Goal: Information Seeking & Learning: Learn about a topic

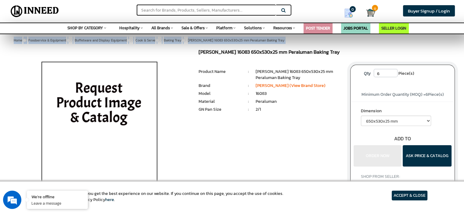
drag, startPoint x: 463, startPoint y: 29, endPoint x: 463, endPoint y: 34, distance: 4.9
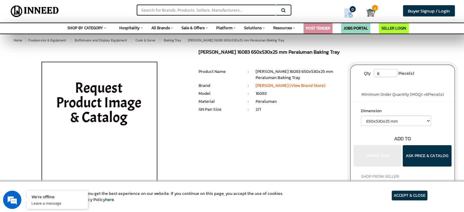
click at [315, 113] on li "2/1" at bounding box center [297, 109] width 85 height 6
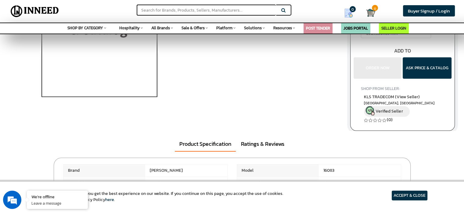
scroll to position [112, 0]
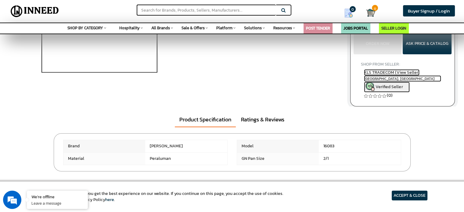
click at [392, 86] on span "Verified Seller" at bounding box center [388, 87] width 27 height 6
click at [390, 72] on span "KLS TRADECOM (View Seller)" at bounding box center [391, 72] width 55 height 6
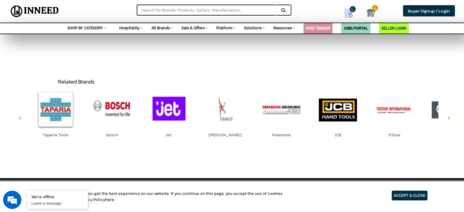
scroll to position [368, 0]
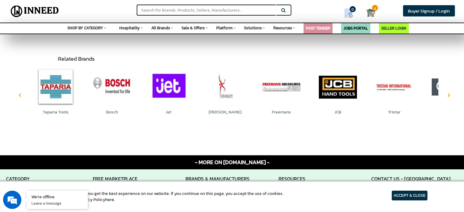
drag, startPoint x: 468, startPoint y: 41, endPoint x: 453, endPoint y: 120, distance: 80.0
click at [453, 120] on html "Fetching Data... Request A Demo Please provide the Information to schedule a fr…" at bounding box center [232, 103] width 464 height 942
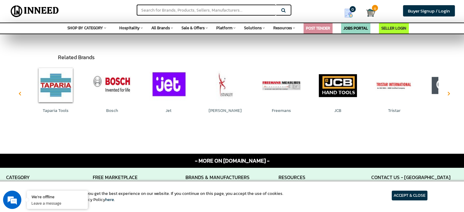
scroll to position [451, 0]
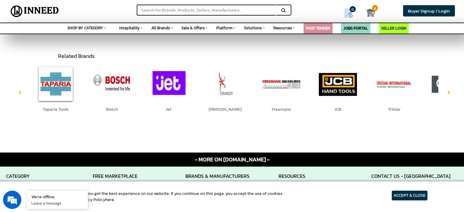
click at [448, 94] on icon "Next" at bounding box center [448, 92] width 6 height 4
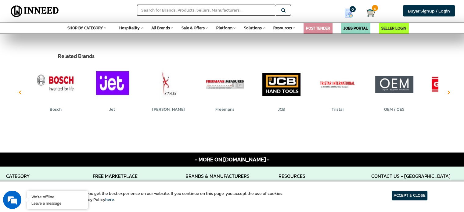
click at [448, 92] on icon "Next" at bounding box center [448, 92] width 6 height 4
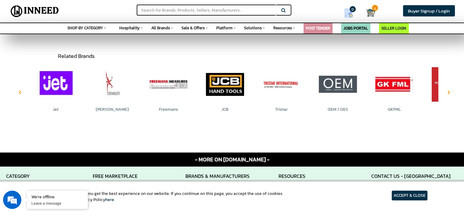
click at [448, 92] on icon "Next" at bounding box center [448, 92] width 6 height 4
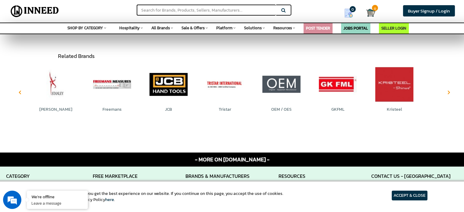
click at [448, 92] on icon "Next" at bounding box center [448, 92] width 6 height 4
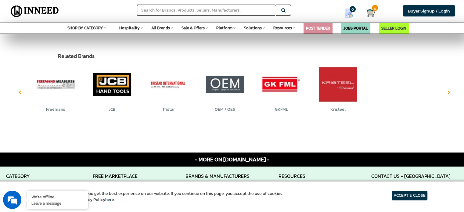
click at [448, 92] on icon "Next" at bounding box center [448, 92] width 6 height 4
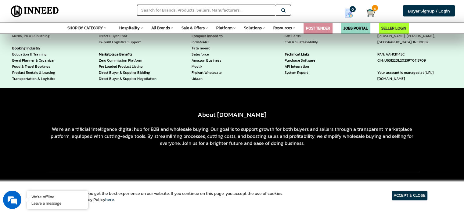
scroll to position [697, 0]
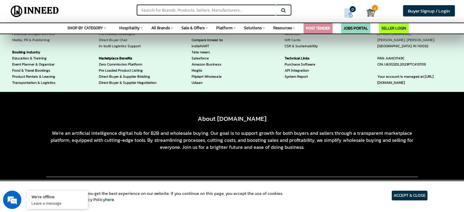
click at [354, 24] on div "JOBS PORTAL" at bounding box center [355, 28] width 29 height 11
